Goal: Find specific page/section

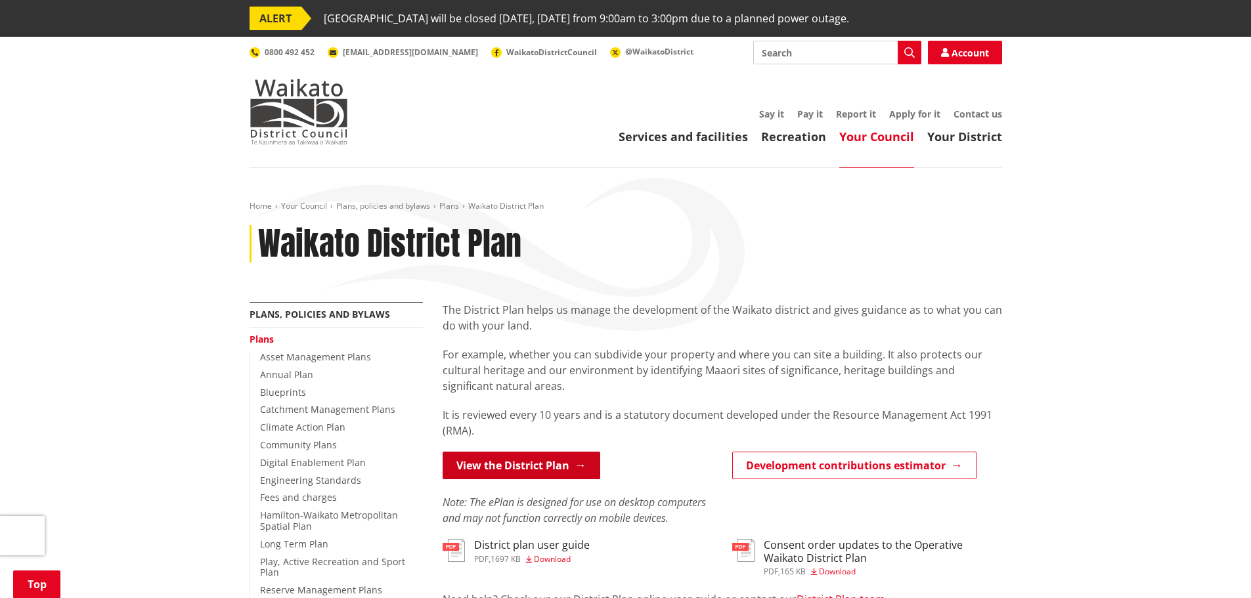
scroll to position [197, 0]
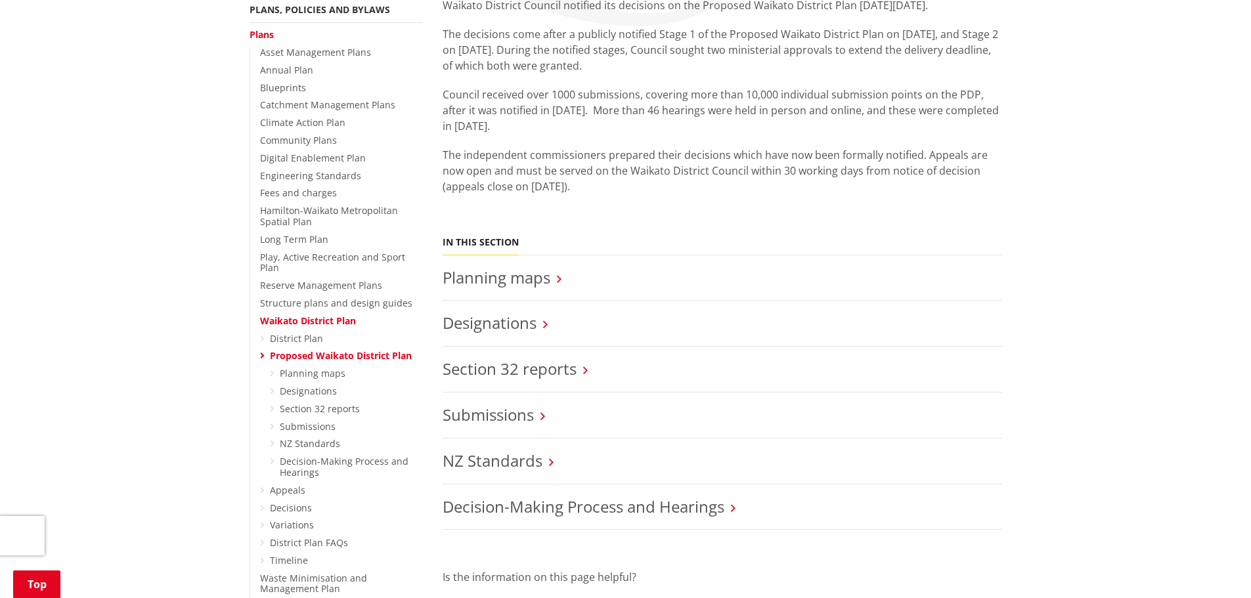
scroll to position [328, 0]
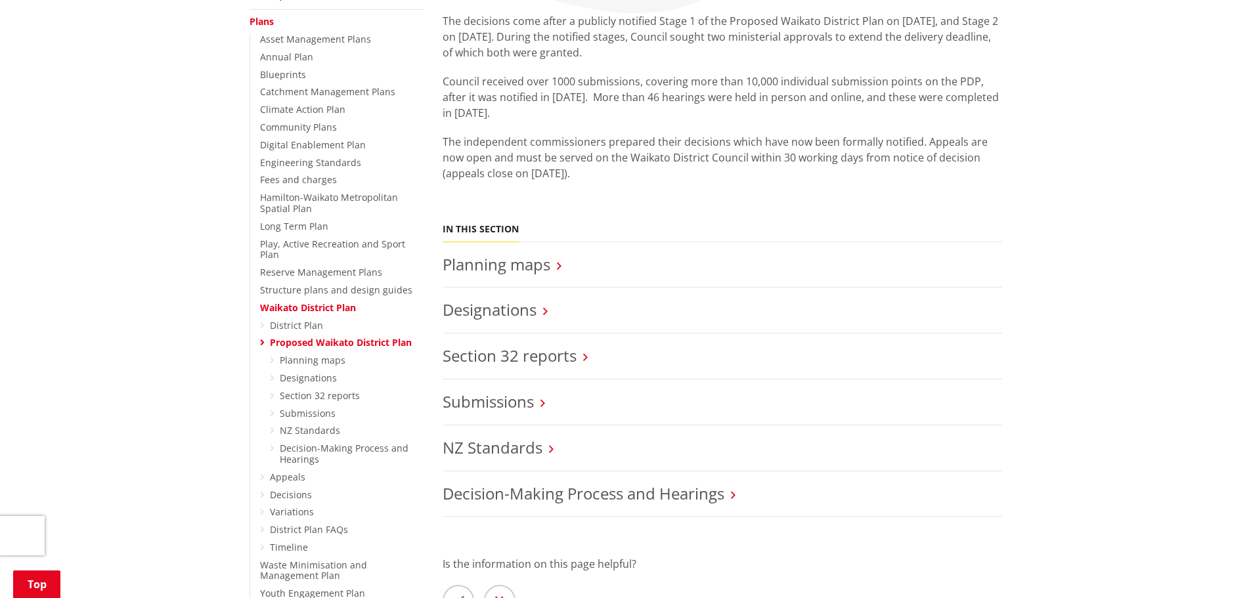
scroll to position [394, 0]
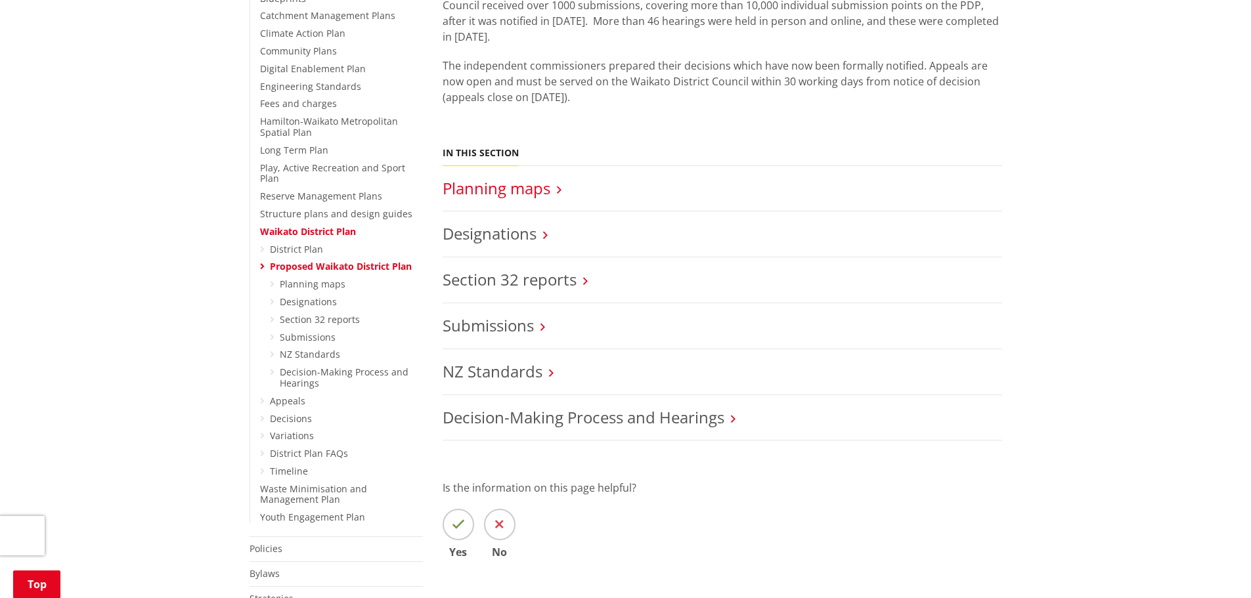
click at [503, 181] on link "Planning maps" at bounding box center [497, 188] width 108 height 22
click at [502, 192] on link "Planning maps" at bounding box center [497, 188] width 108 height 22
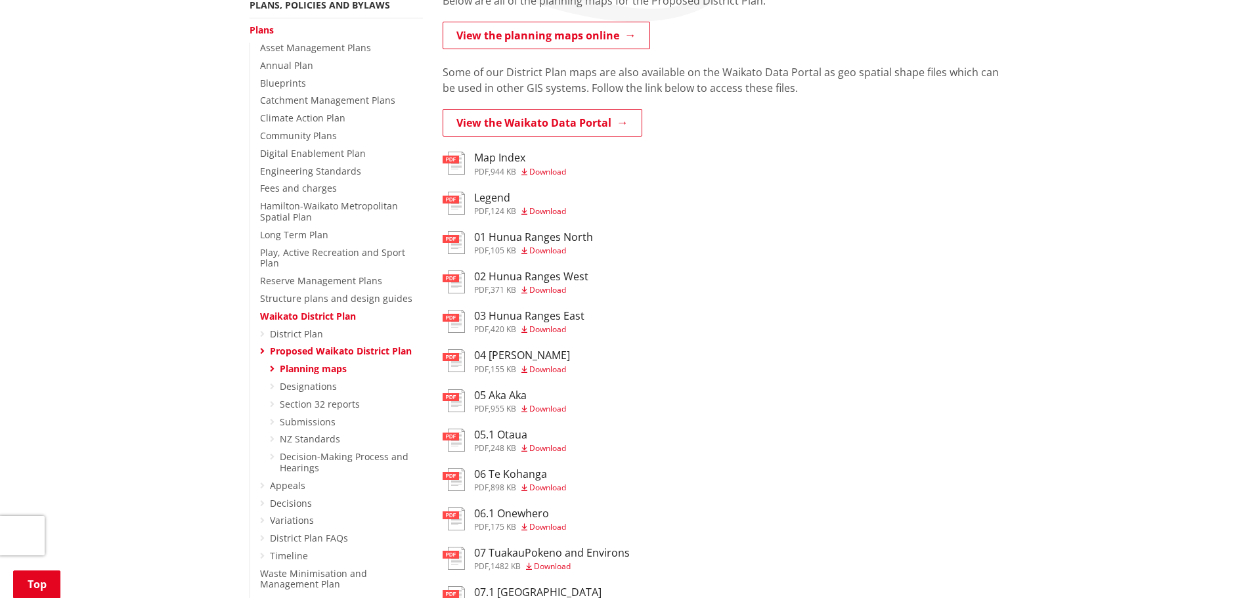
scroll to position [197, 0]
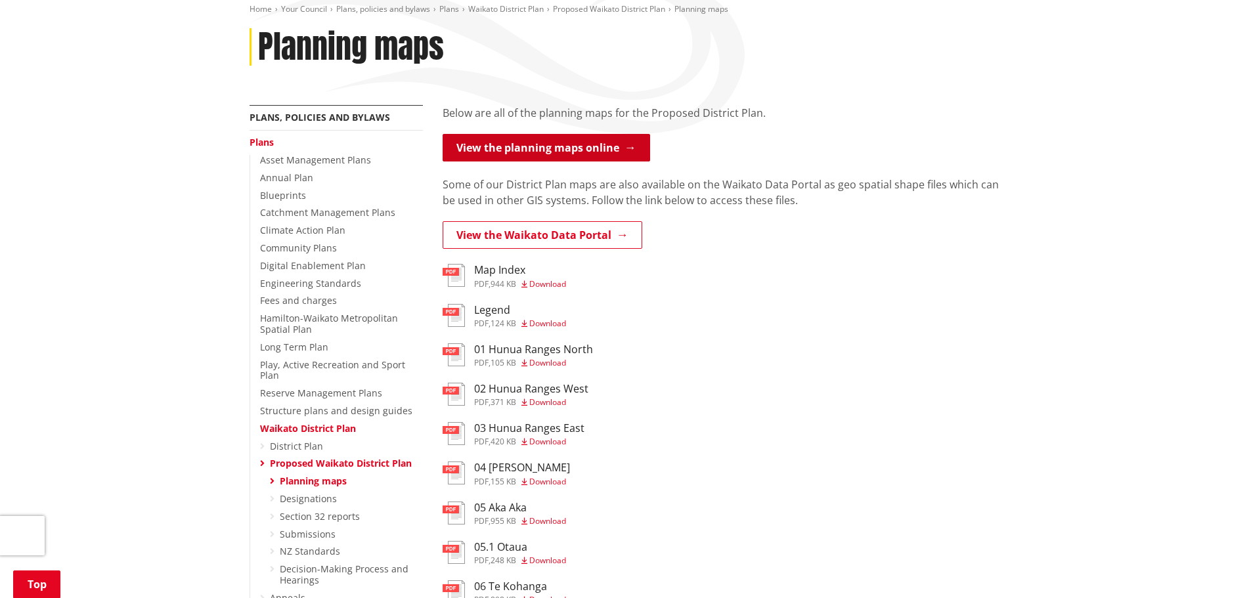
click at [577, 153] on link "View the planning maps online" at bounding box center [547, 148] width 208 height 28
